Goal: Transaction & Acquisition: Purchase product/service

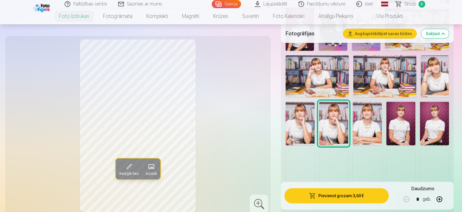
scroll to position [58, 0]
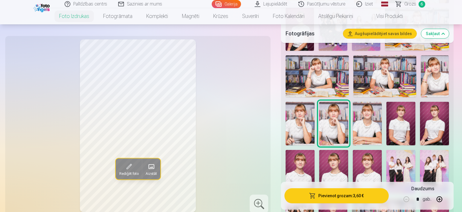
click at [408, 3] on span "Grozs" at bounding box center [410, 4] width 12 height 7
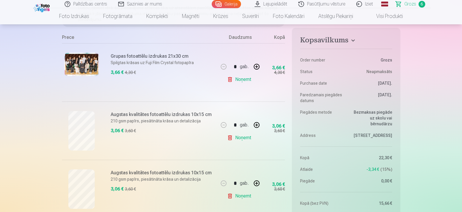
scroll to position [116, 0]
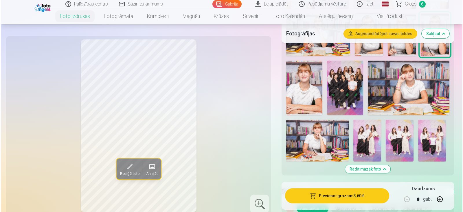
scroll to position [347, 0]
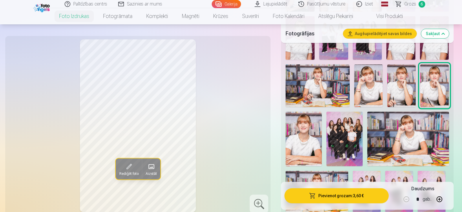
click at [369, 84] on img at bounding box center [368, 85] width 28 height 43
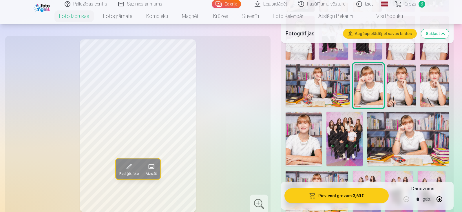
click at [429, 82] on img at bounding box center [434, 85] width 28 height 43
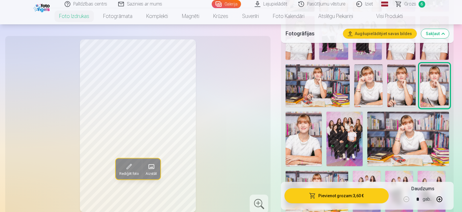
click at [368, 96] on img at bounding box center [368, 85] width 28 height 43
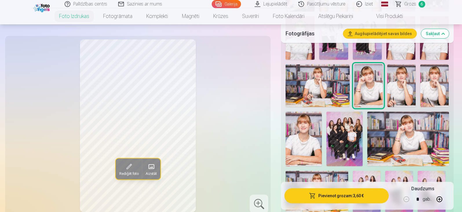
click at [336, 197] on button "Pievienot grozam : 3,60 €" at bounding box center [336, 195] width 104 height 15
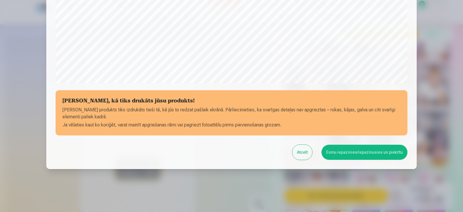
scroll to position [205, 0]
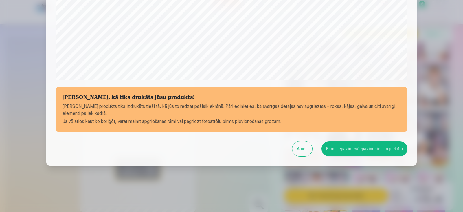
click at [342, 151] on button "Esmu iepazinies/iepazinusies un piekrītu" at bounding box center [365, 148] width 86 height 15
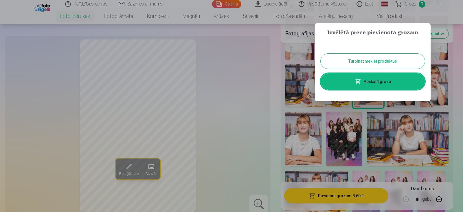
drag, startPoint x: 373, startPoint y: 82, endPoint x: 366, endPoint y: 82, distance: 6.4
click at [373, 82] on link "Apskatīt grozu" at bounding box center [373, 81] width 104 height 16
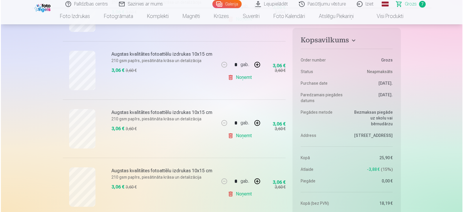
scroll to position [289, 0]
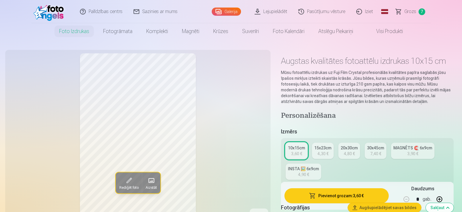
click at [410, 10] on span "Grozs" at bounding box center [410, 11] width 12 height 7
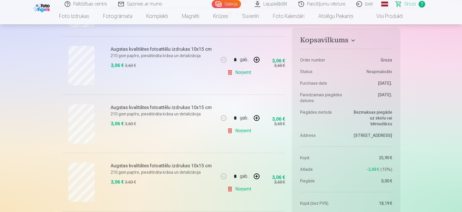
scroll to position [260, 0]
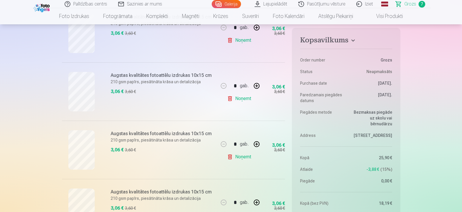
click at [258, 86] on button "button" at bounding box center [256, 86] width 14 height 14
type input "*"
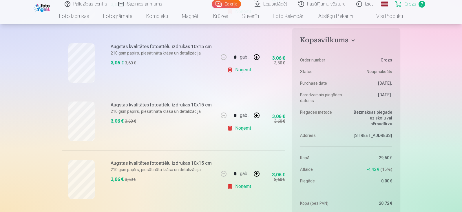
click at [256, 114] on button "button" at bounding box center [256, 115] width 14 height 14
type input "*"
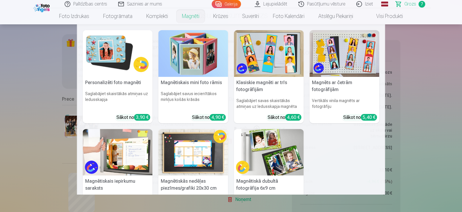
scroll to position [0, 0]
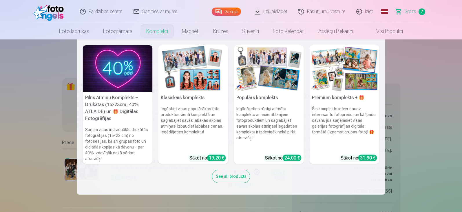
click at [160, 32] on link "Komplekti" at bounding box center [157, 31] width 36 height 16
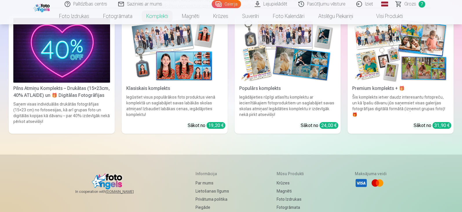
scroll to position [87, 0]
